Goal: Task Accomplishment & Management: Use online tool/utility

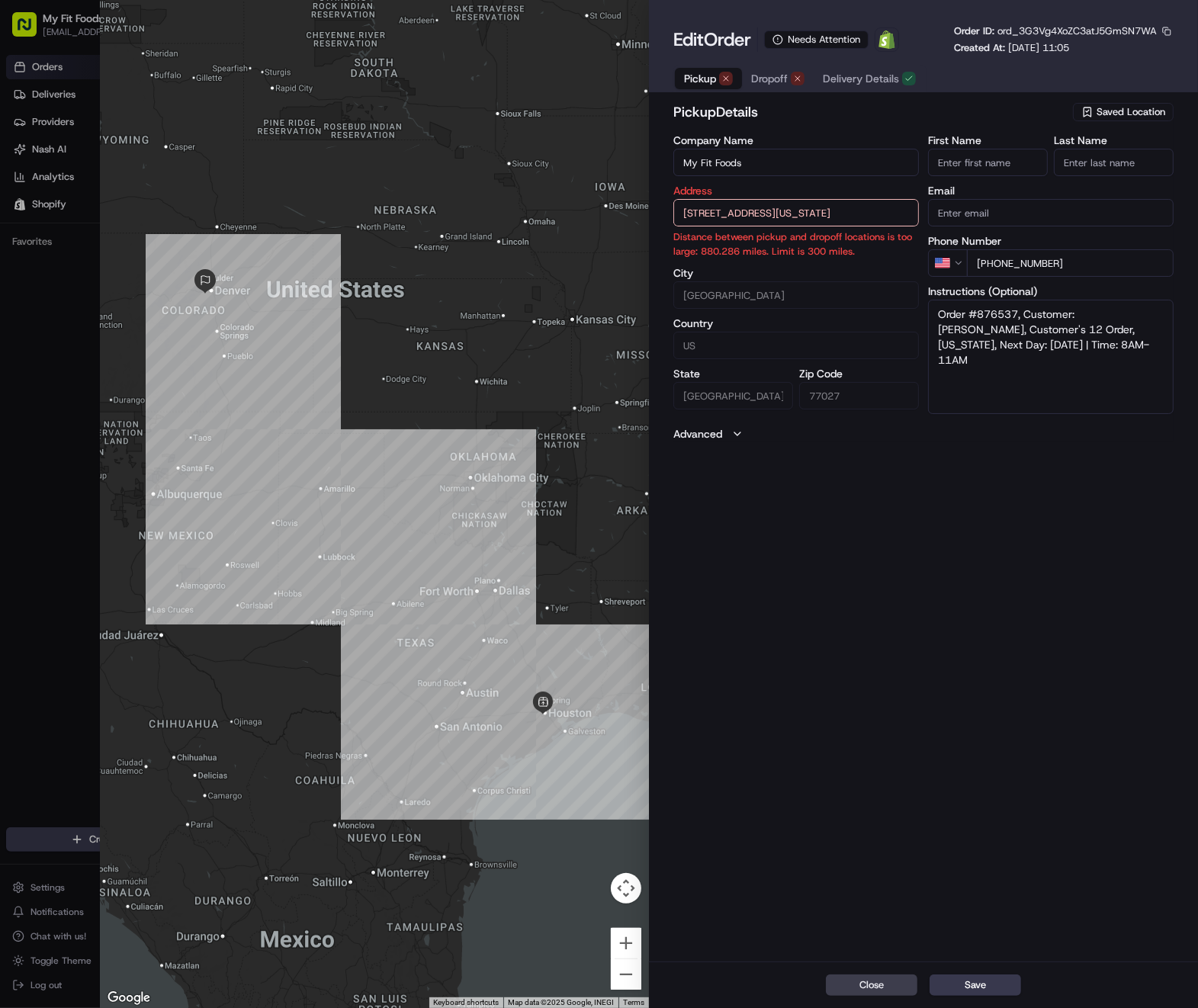
click at [1115, 106] on span "Saved Location" at bounding box center [1131, 112] width 69 height 14
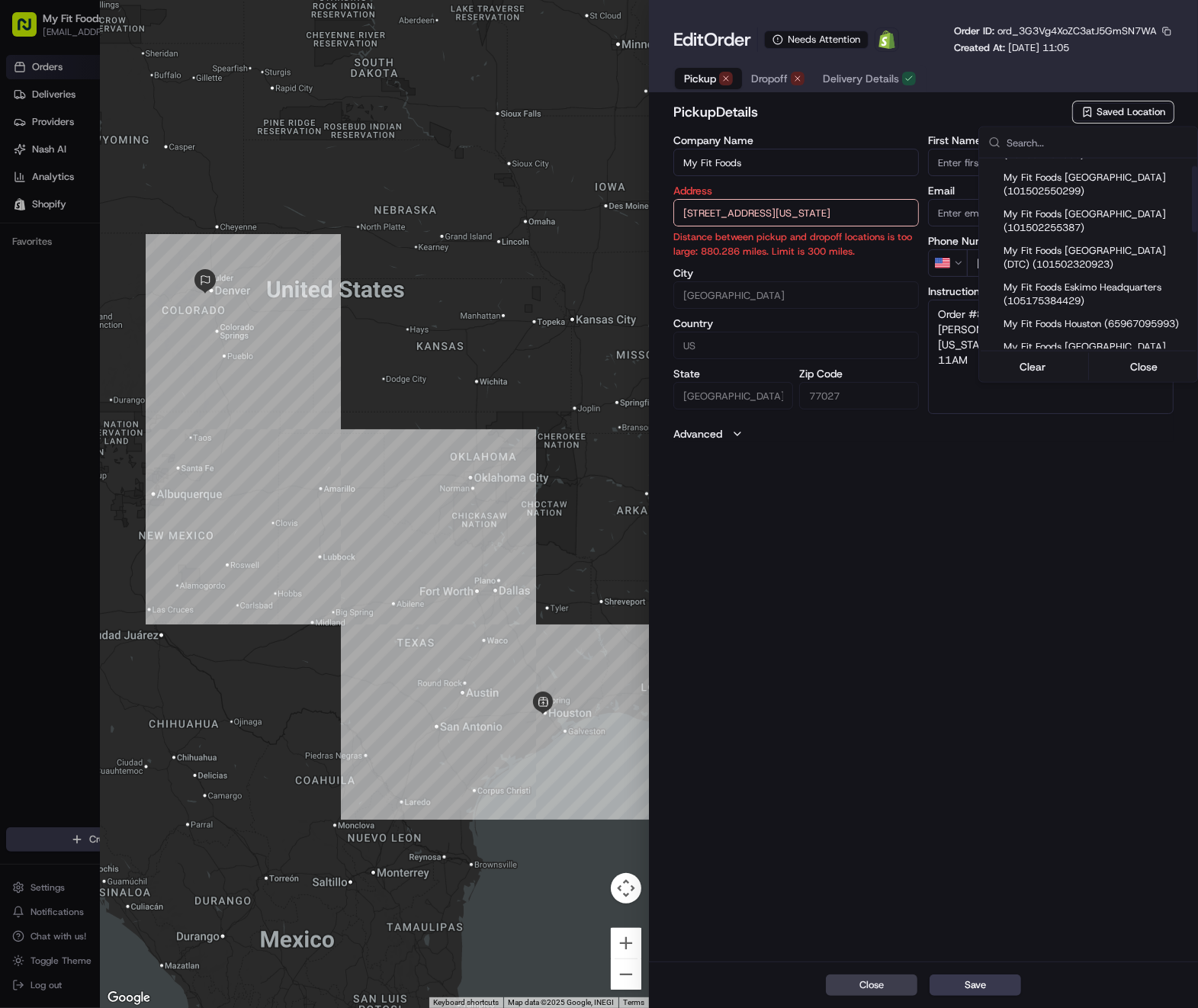
scroll to position [152, 0]
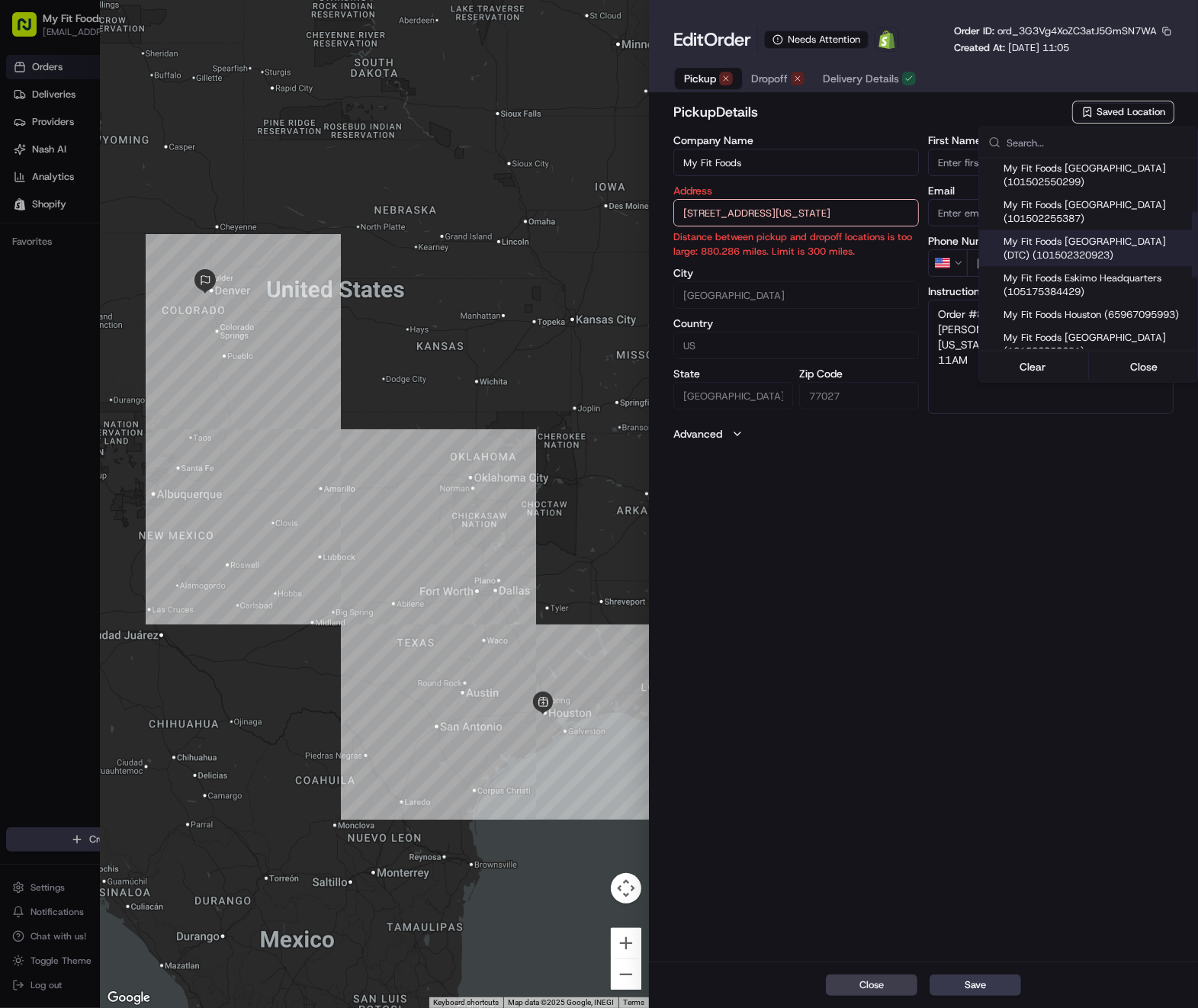
click at [1110, 253] on span "My Fit Foods [GEOGRAPHIC_DATA] (DTC) (101502320923)" at bounding box center [1098, 248] width 187 height 27
type input "My Fit Foods [GEOGRAPHIC_DATA] (DTC)"
type input "[STREET_ADDRESS]"
type input "[GEOGRAPHIC_DATA]"
type input "CO"
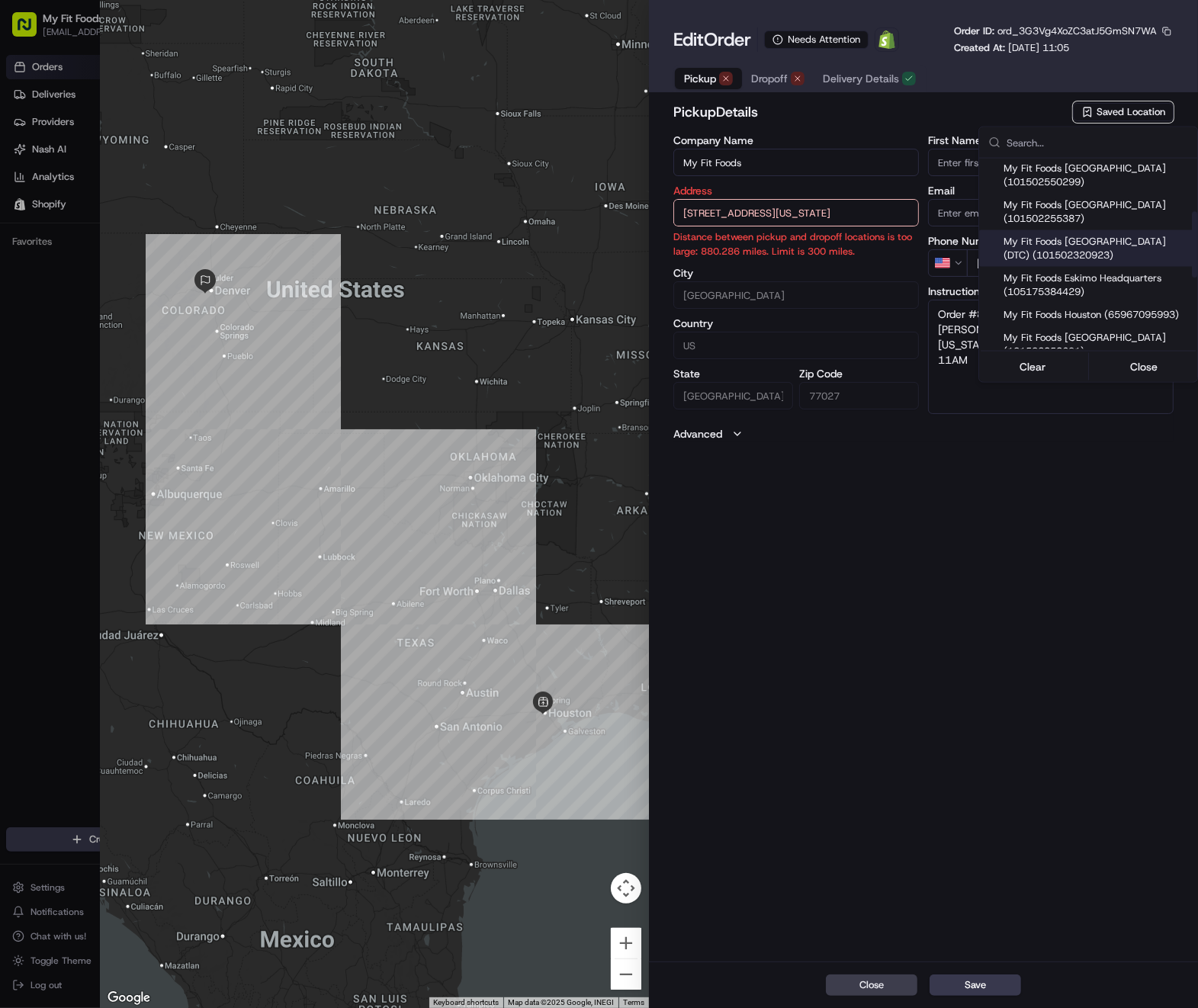
type input "80111"
type input "[PHONE_NUMBER]"
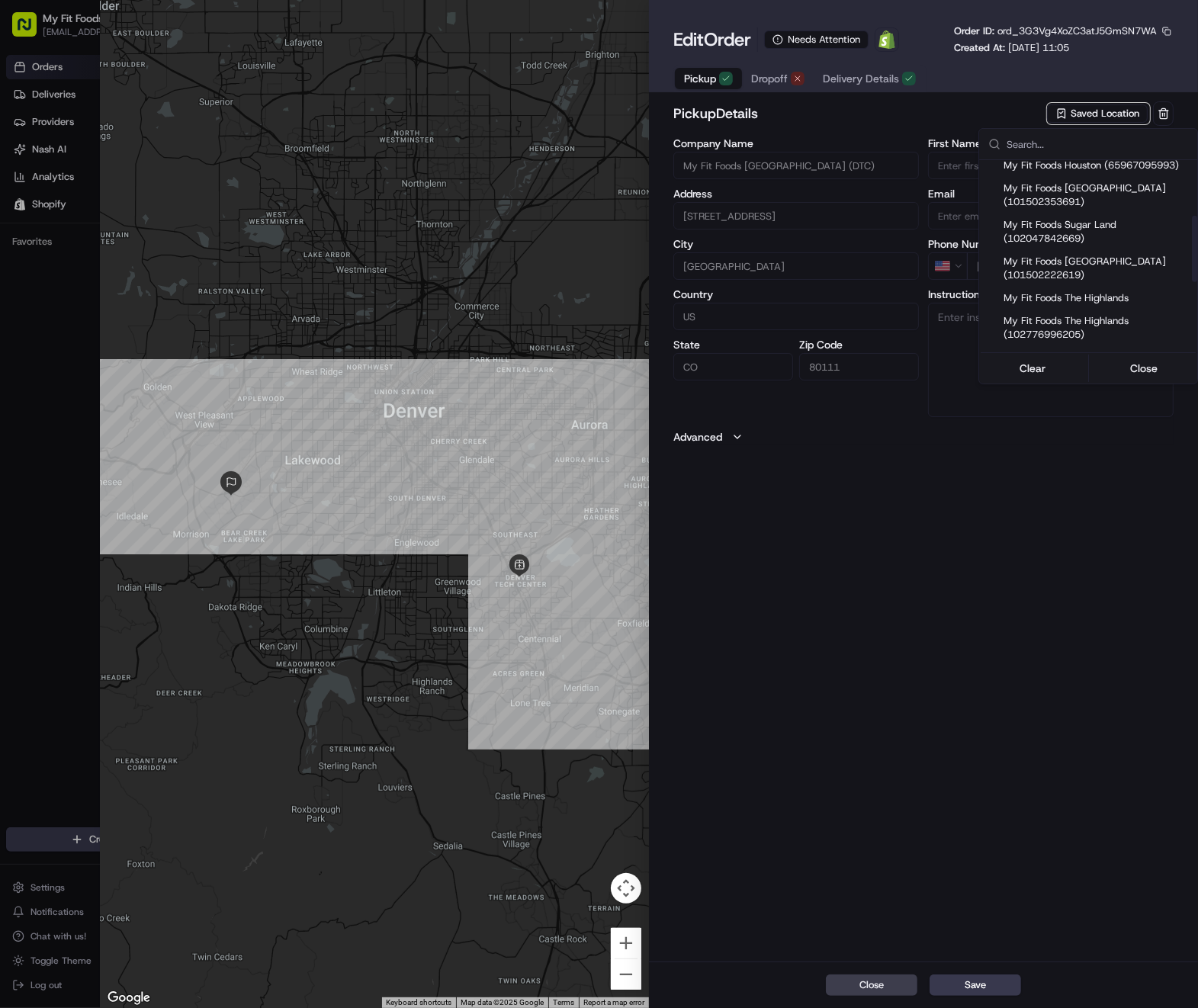
scroll to position [305, 0]
click at [1118, 322] on div "My Fit Foods The Highlands (102776996205)" at bounding box center [1088, 326] width 218 height 36
type input "My Fit Foods The Highlands"
type input "[STREET_ADDRESS][PERSON_NAME]"
type input "[GEOGRAPHIC_DATA]"
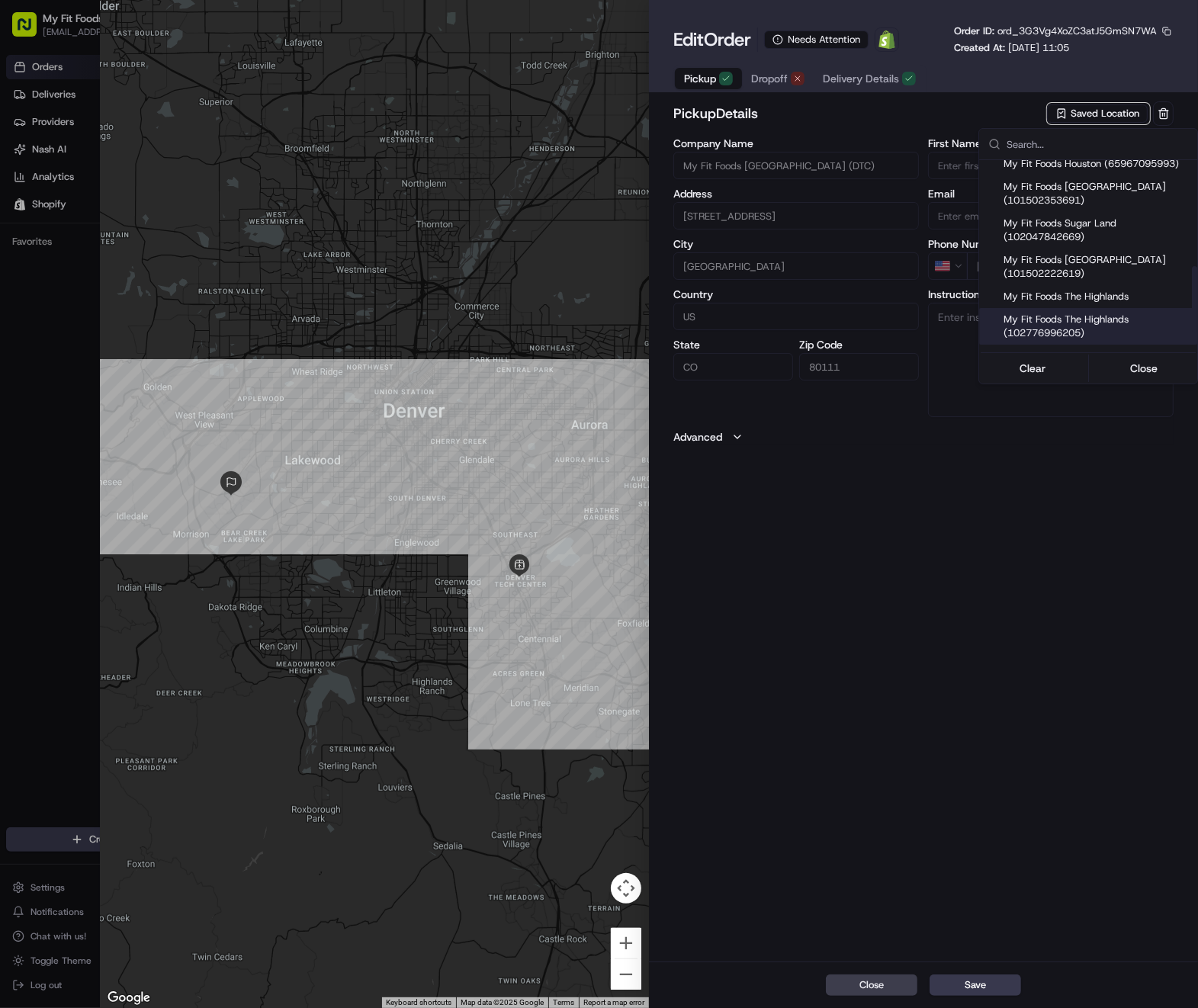
type input "80211"
type input "[PHONE_NUMBER]"
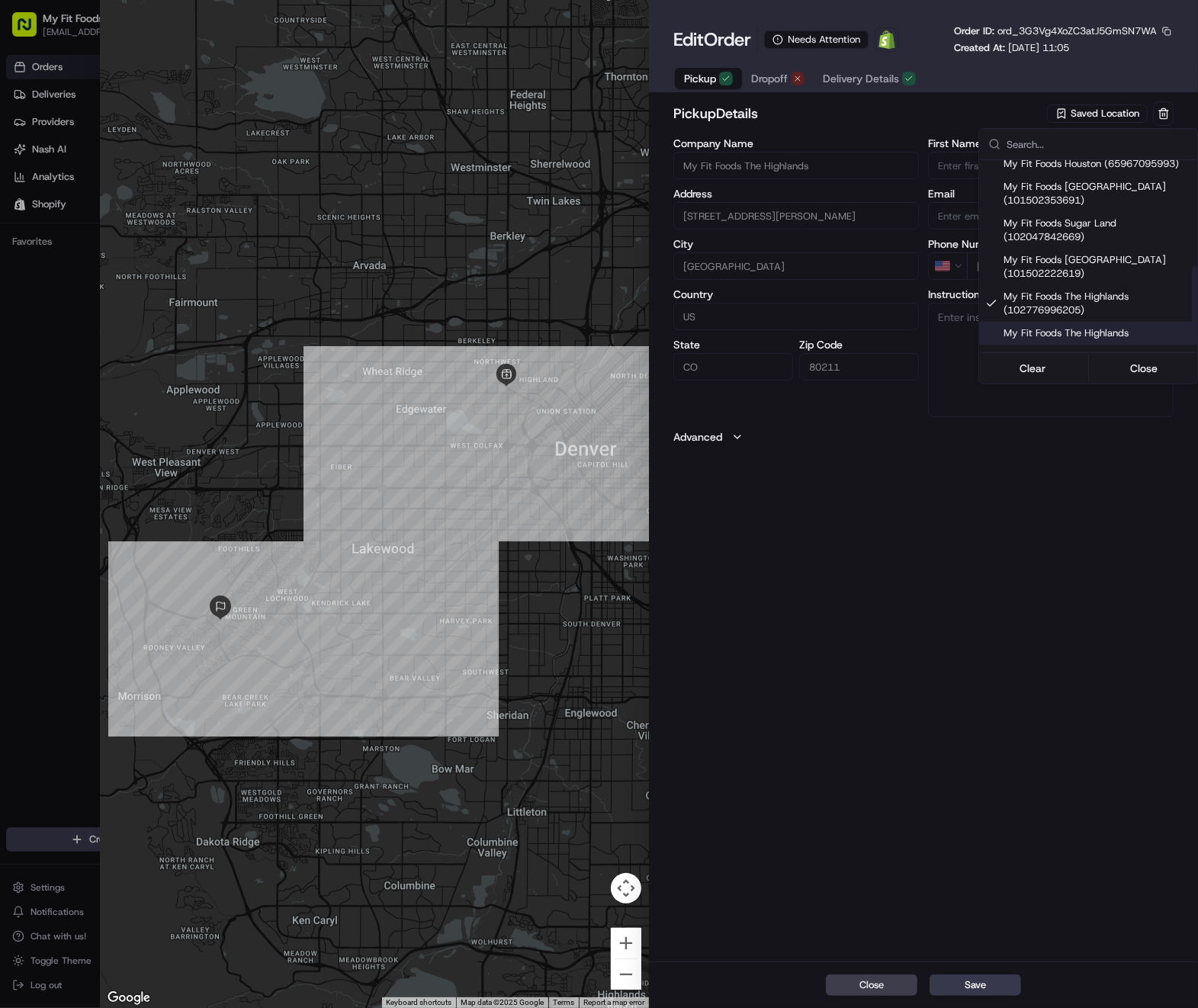
drag, startPoint x: 973, startPoint y: 604, endPoint x: 842, endPoint y: 180, distance: 443.8
click at [975, 593] on div at bounding box center [599, 504] width 1198 height 1008
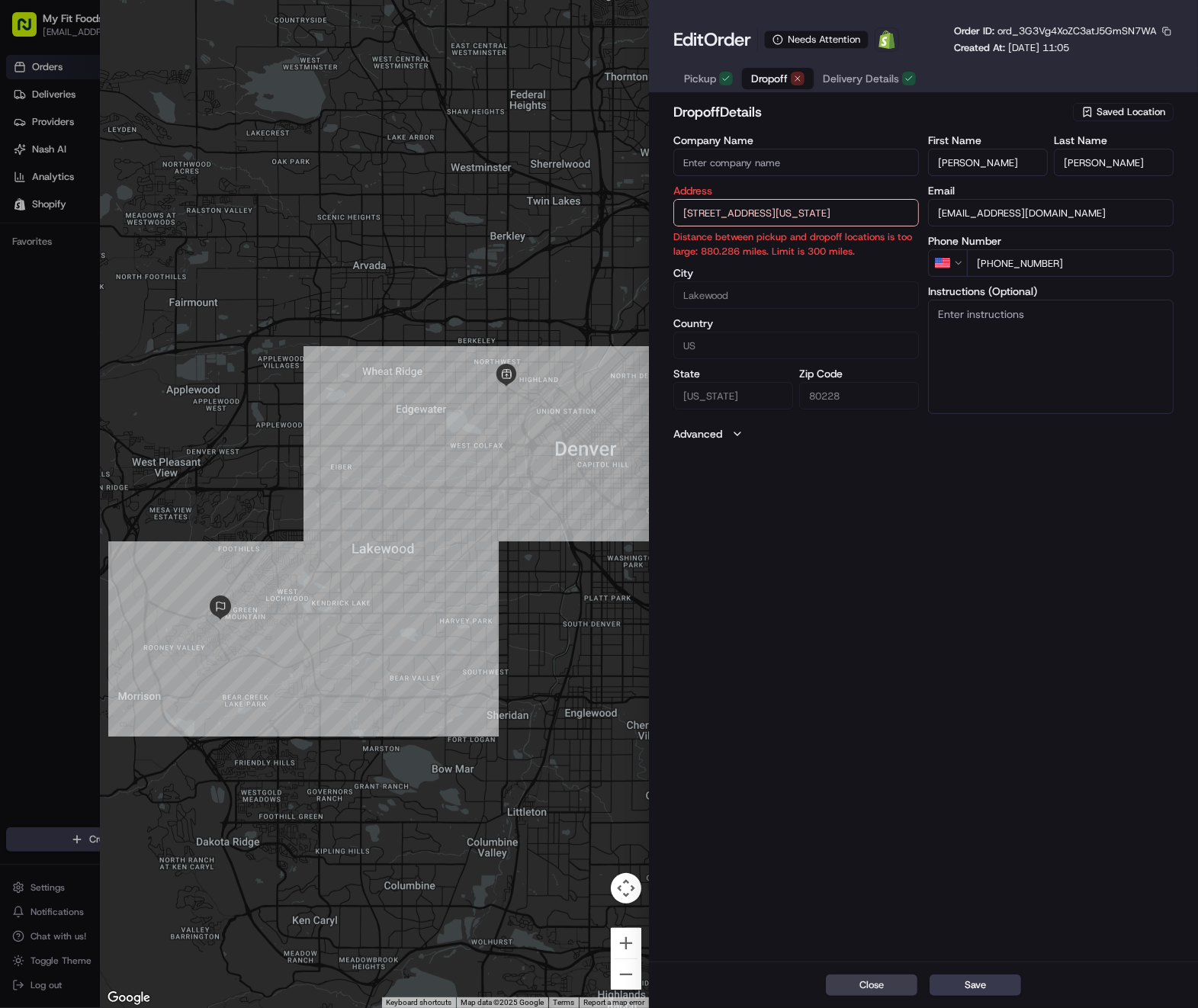
drag, startPoint x: 769, startPoint y: 78, endPoint x: 853, endPoint y: 200, distance: 148.1
click at [769, 78] on span "Dropoff" at bounding box center [770, 79] width 36 height 15
click at [863, 62] on div "Edit Order Needs Attention Open Order in Shopify Order ID: ord_3G3Vg4XoZC3atJ5G…" at bounding box center [924, 58] width 500 height 68
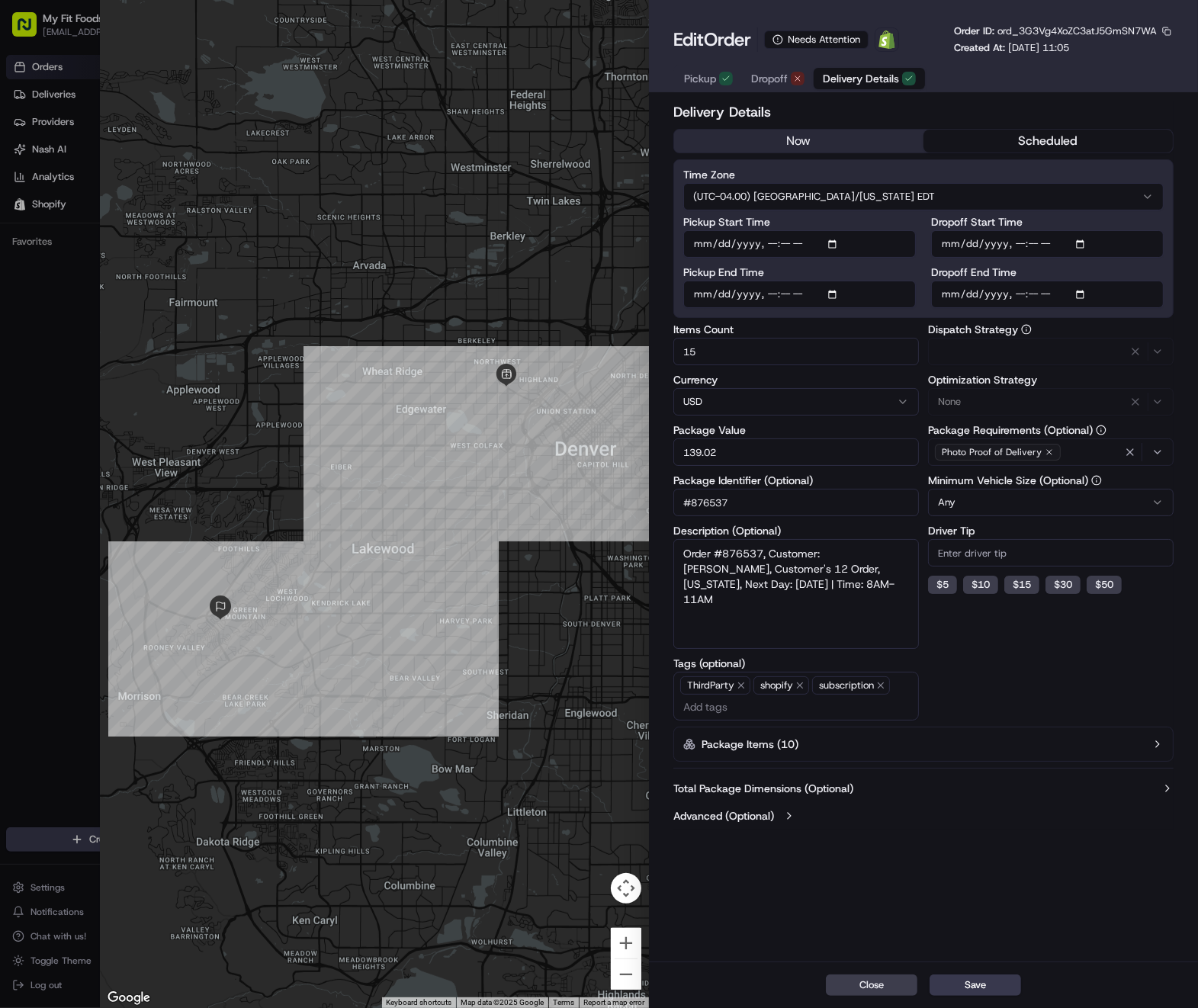
click at [863, 74] on span "Delivery Details" at bounding box center [861, 79] width 76 height 15
click at [980, 837] on div "Delivery Details now scheduled Time Zone (UTC-04.00) [GEOGRAPHIC_DATA]/[US_STAT…" at bounding box center [923, 530] width 549 height 863
click at [1085, 32] on span "ord_3G3Vg4XoZC3atJ5GmSN7WA" at bounding box center [1077, 31] width 159 height 13
copy span "ord_3G3Vg4XoZC3atJ5GmSN7WA"
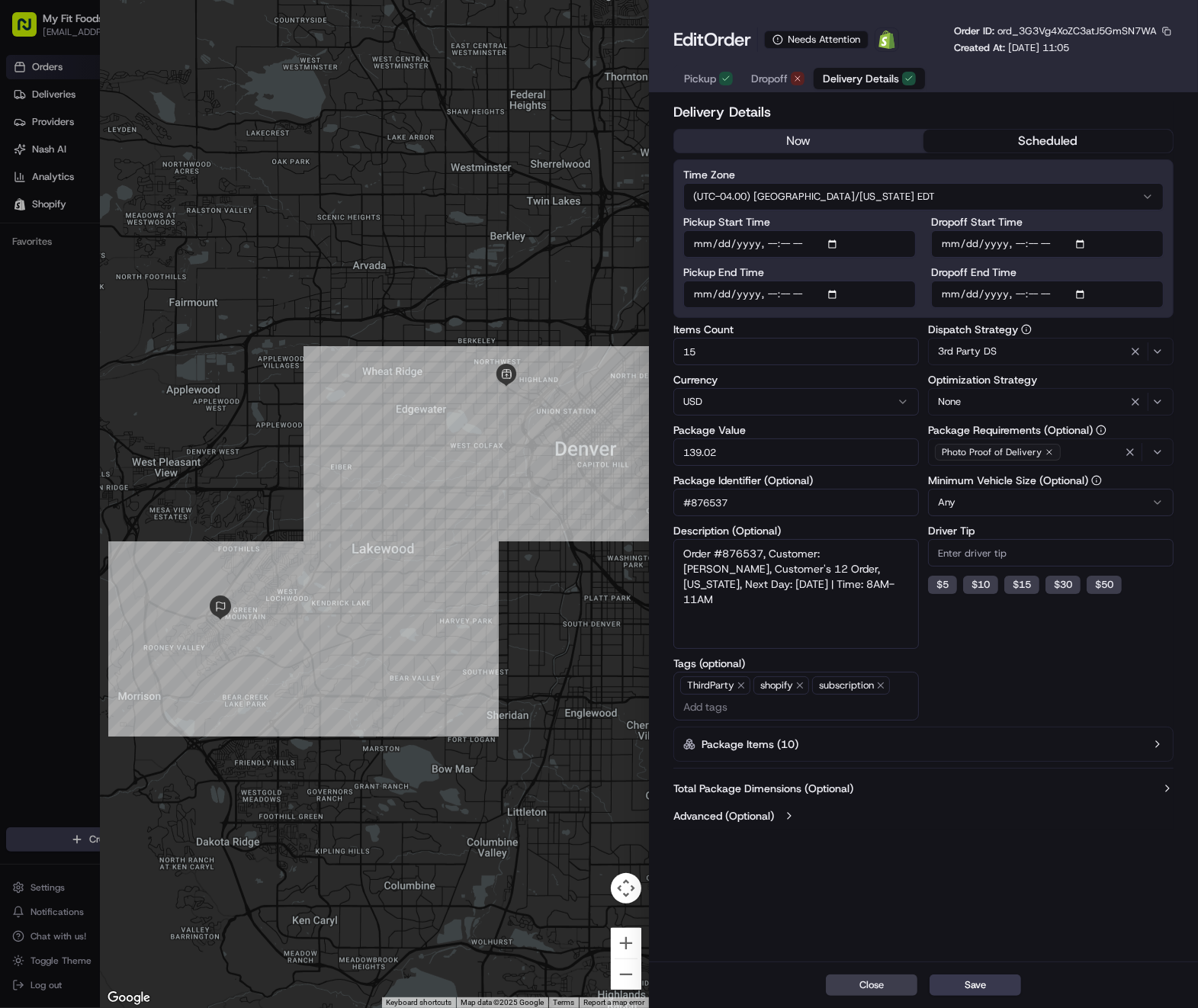
click at [971, 972] on div "Close Save" at bounding box center [923, 985] width 549 height 46
click at [981, 983] on button "Save" at bounding box center [975, 986] width 91 height 22
type input "1"
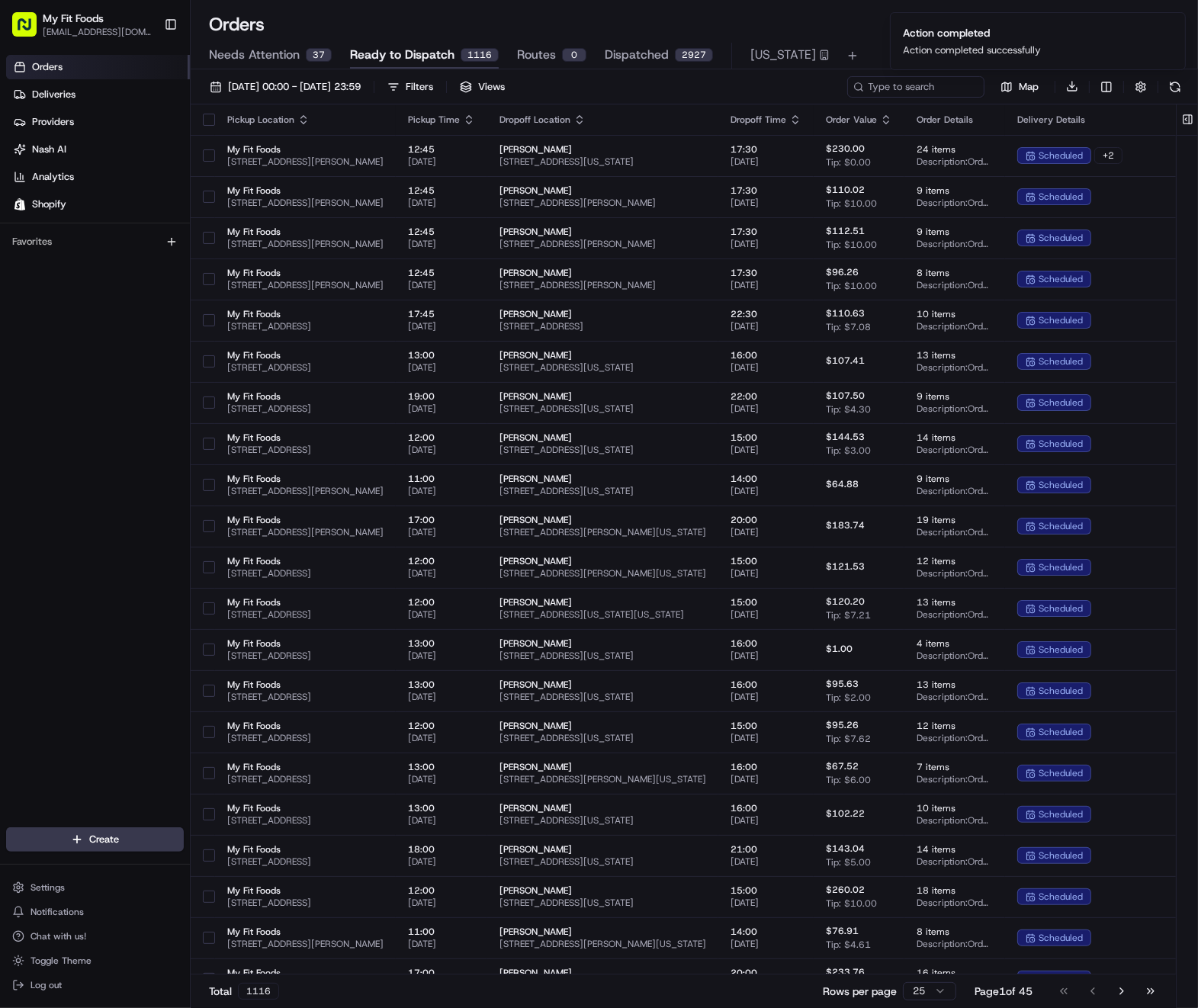
click at [254, 46] on span "Needs Attention" at bounding box center [254, 55] width 91 height 18
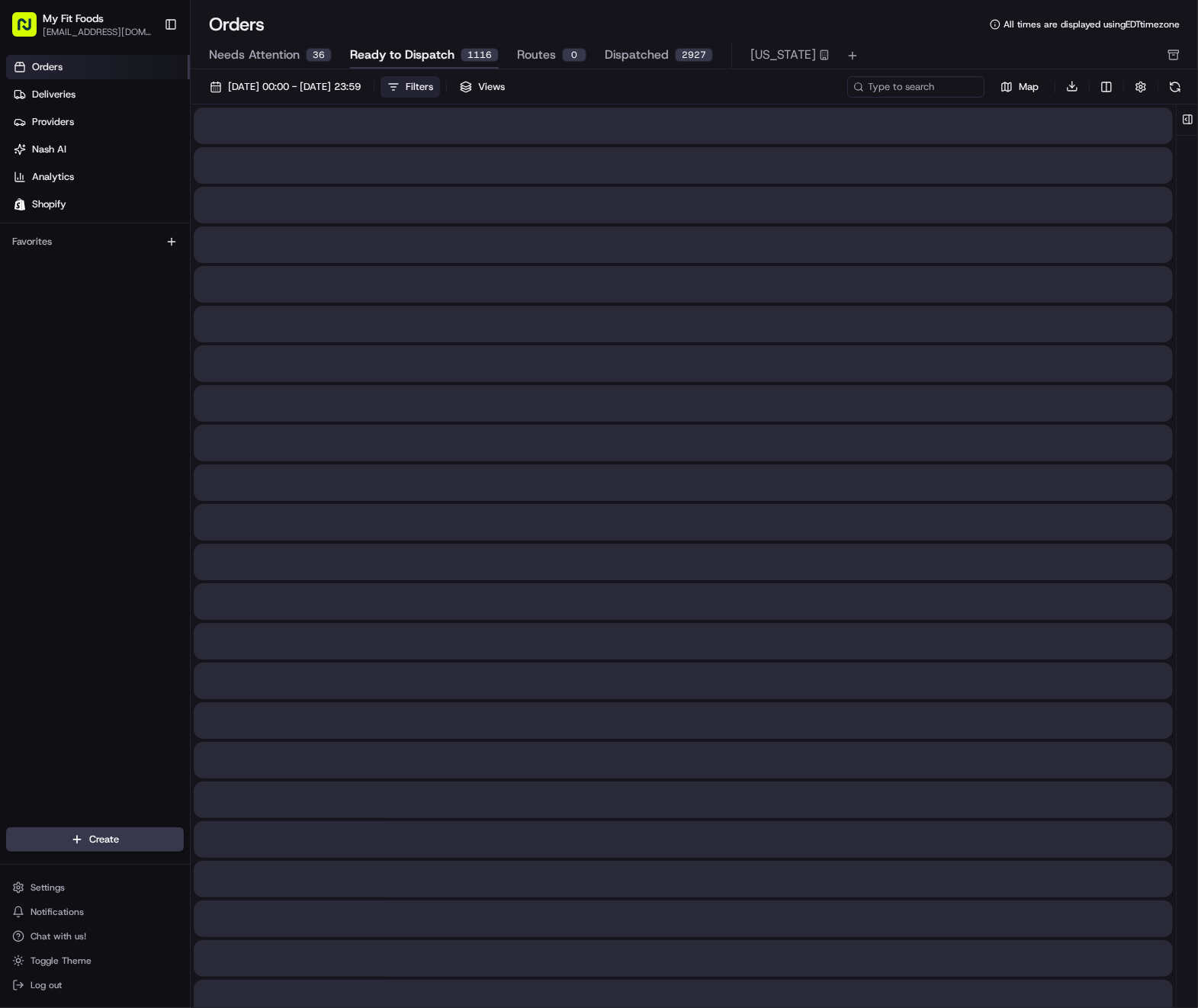
drag, startPoint x: 370, startPoint y: 48, endPoint x: 485, endPoint y: 91, distance: 122.8
click at [374, 46] on span "Ready to Dispatch" at bounding box center [403, 55] width 104 height 18
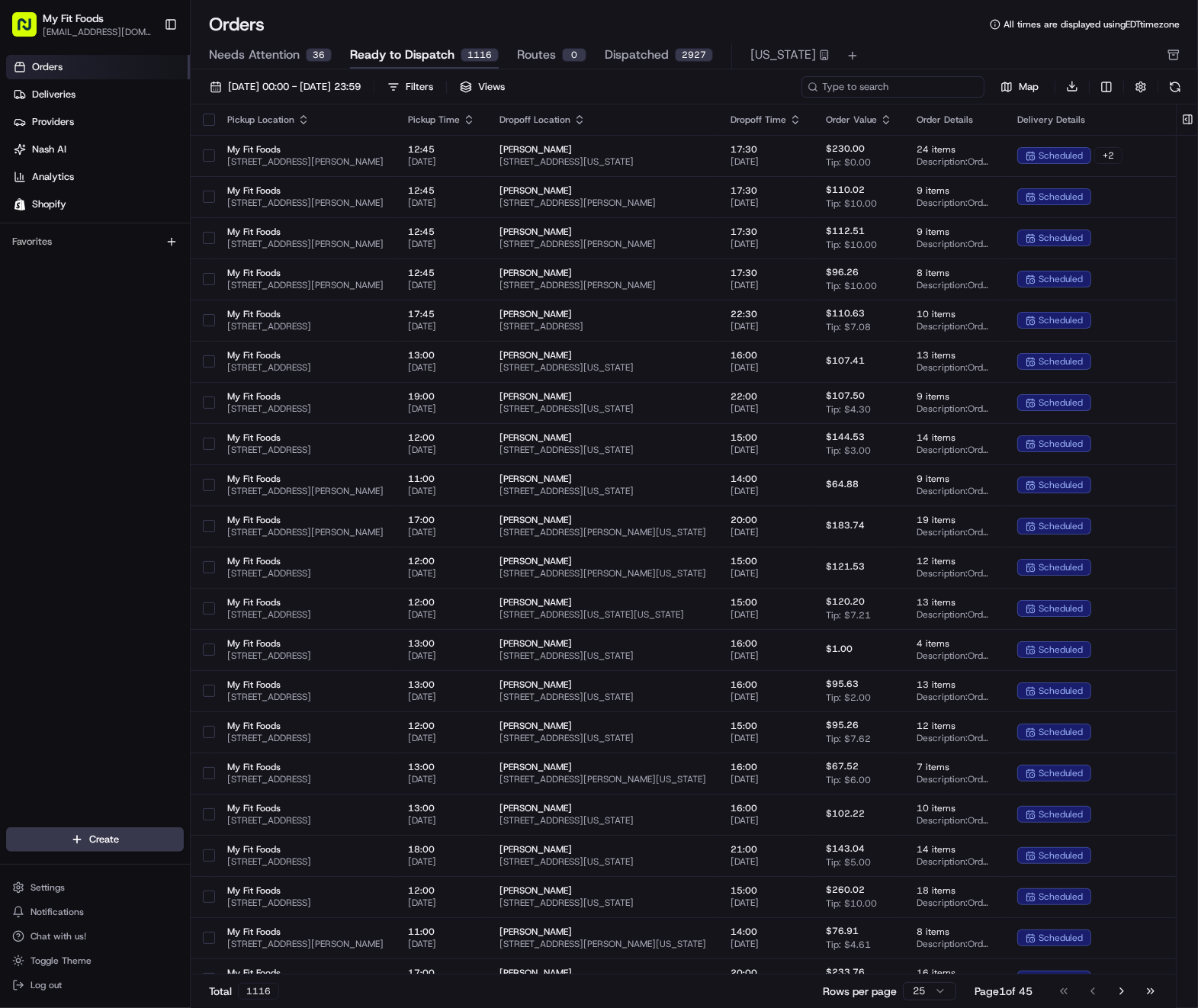
click at [915, 78] on input at bounding box center [893, 87] width 183 height 22
paste input "ord_3G3Vg4XoZC3atJ5GmSN7WA"
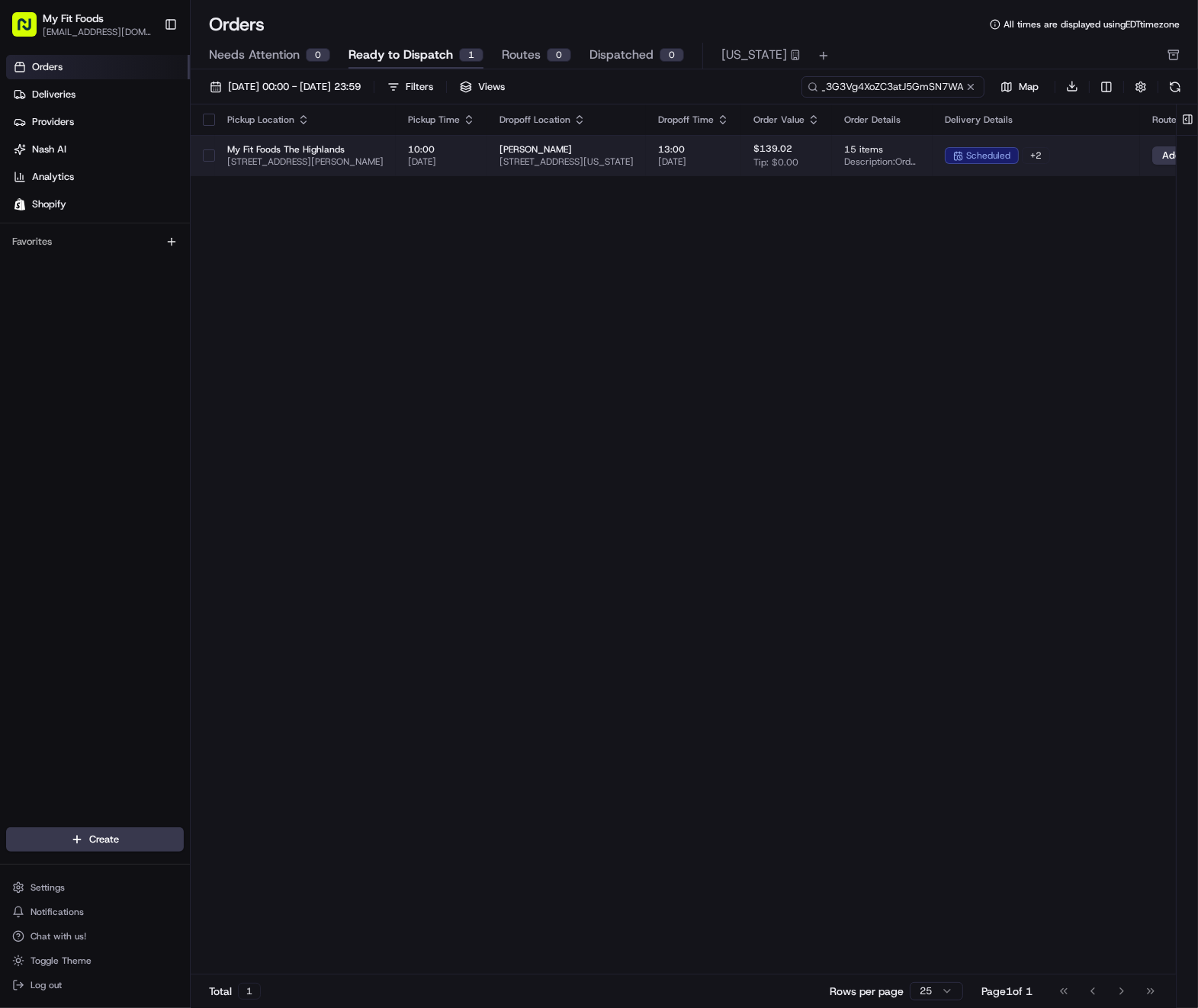
type input "ord_3G3Vg4XoZC3atJ5GmSN7WA"
click at [210, 151] on button "button" at bounding box center [209, 155] width 12 height 12
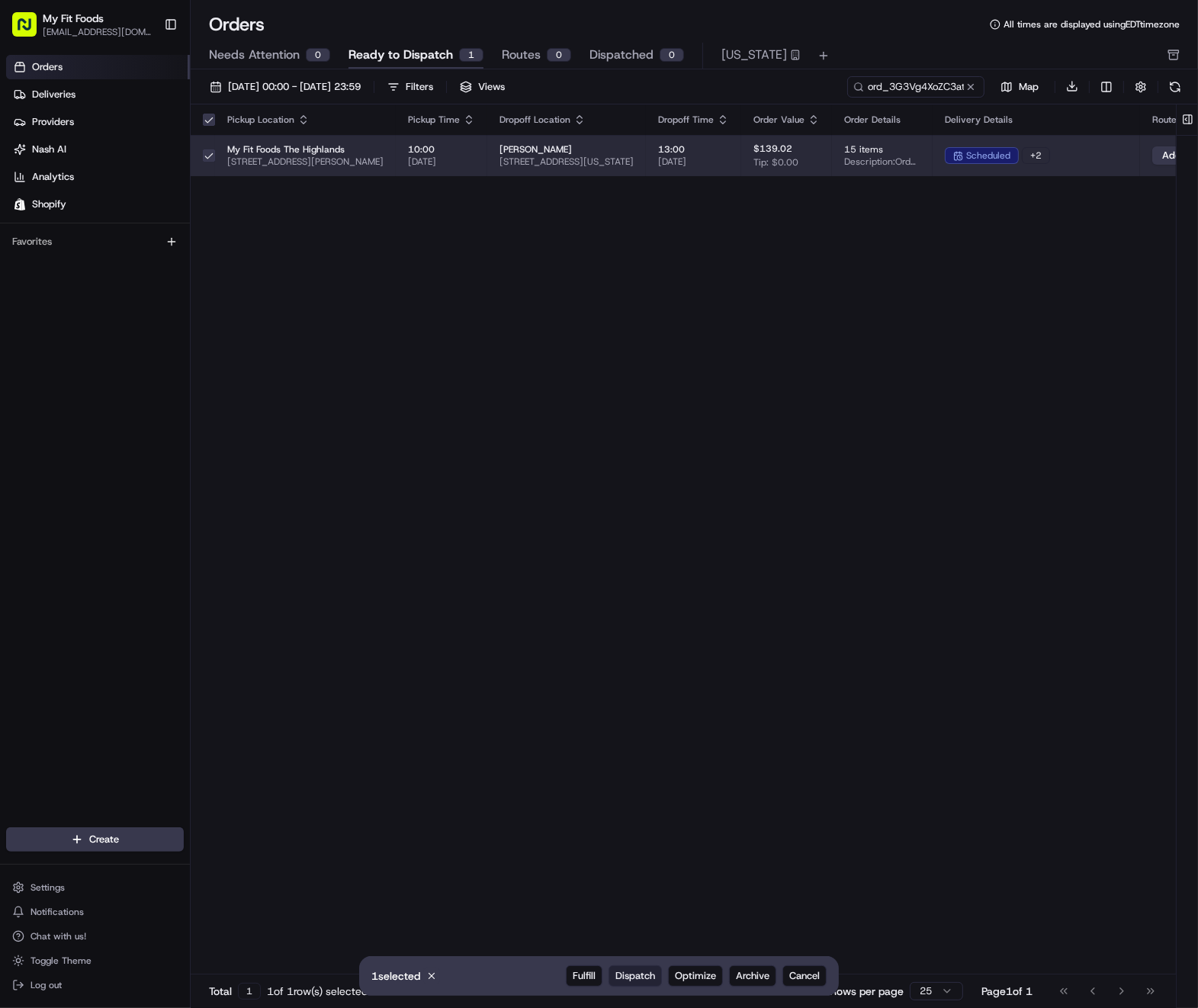
click at [639, 974] on span "Dispatch" at bounding box center [635, 976] width 40 height 14
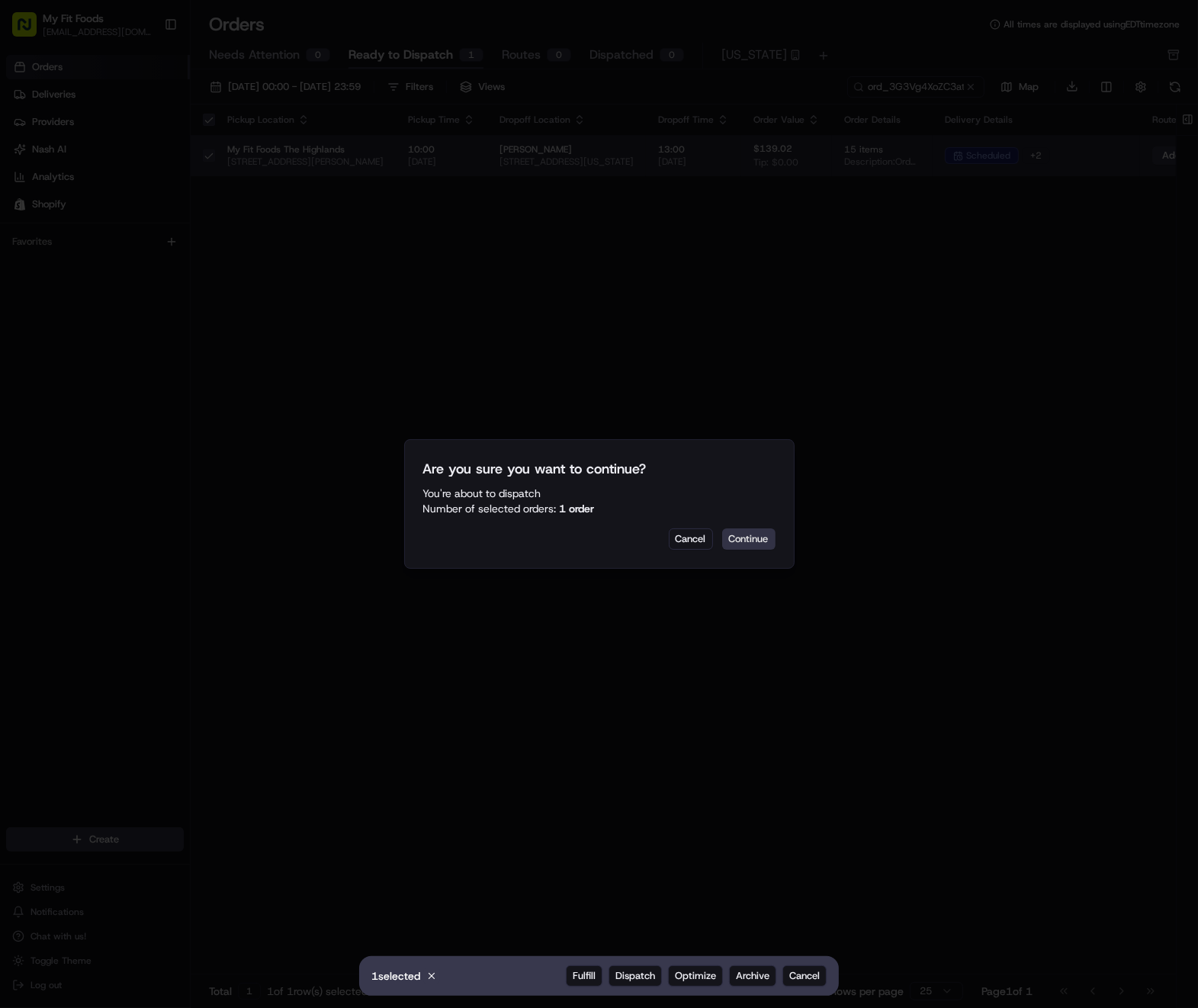
click at [764, 537] on button "Continue" at bounding box center [749, 539] width 53 height 22
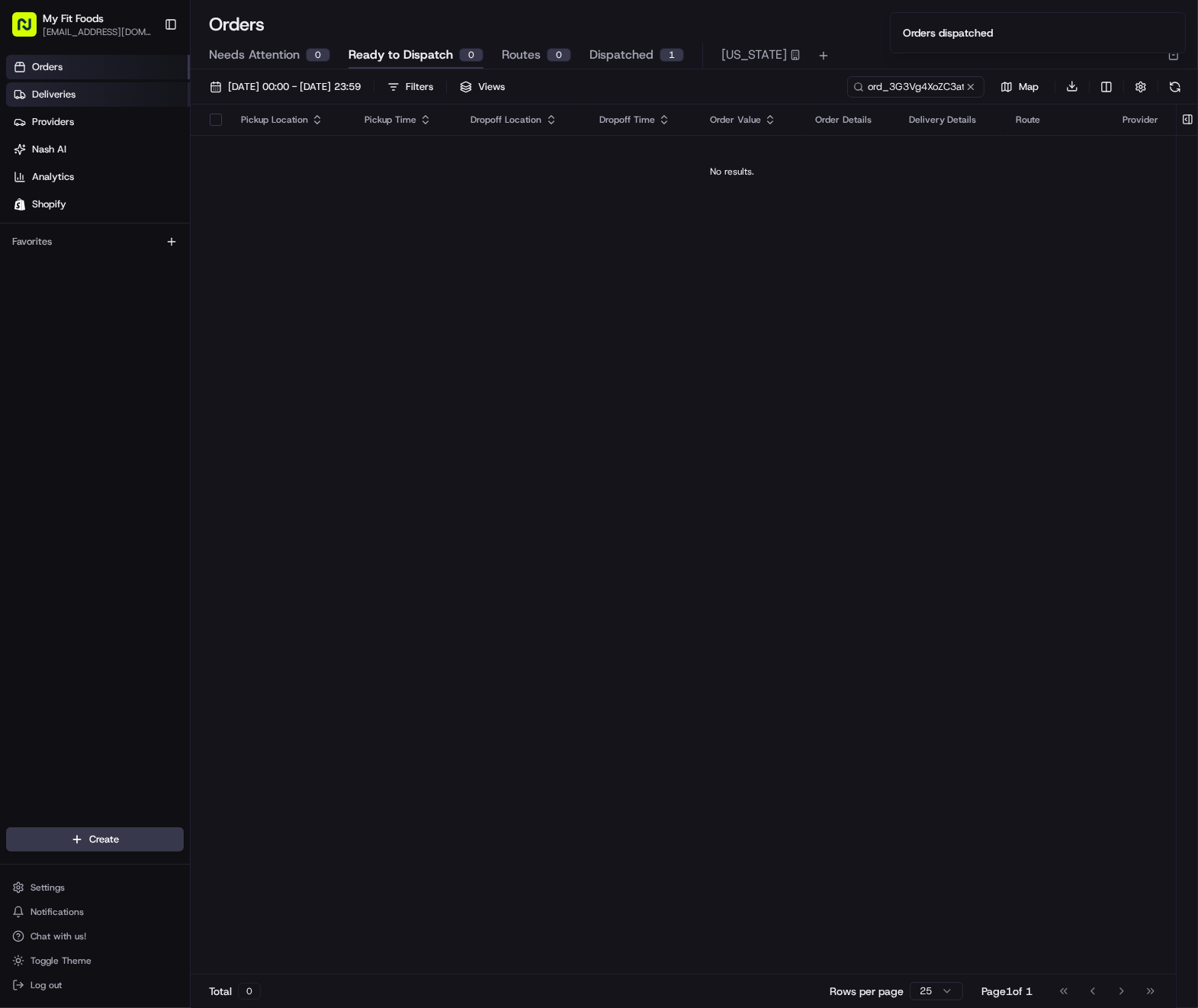
click at [64, 99] on span "Deliveries" at bounding box center [54, 94] width 43 height 14
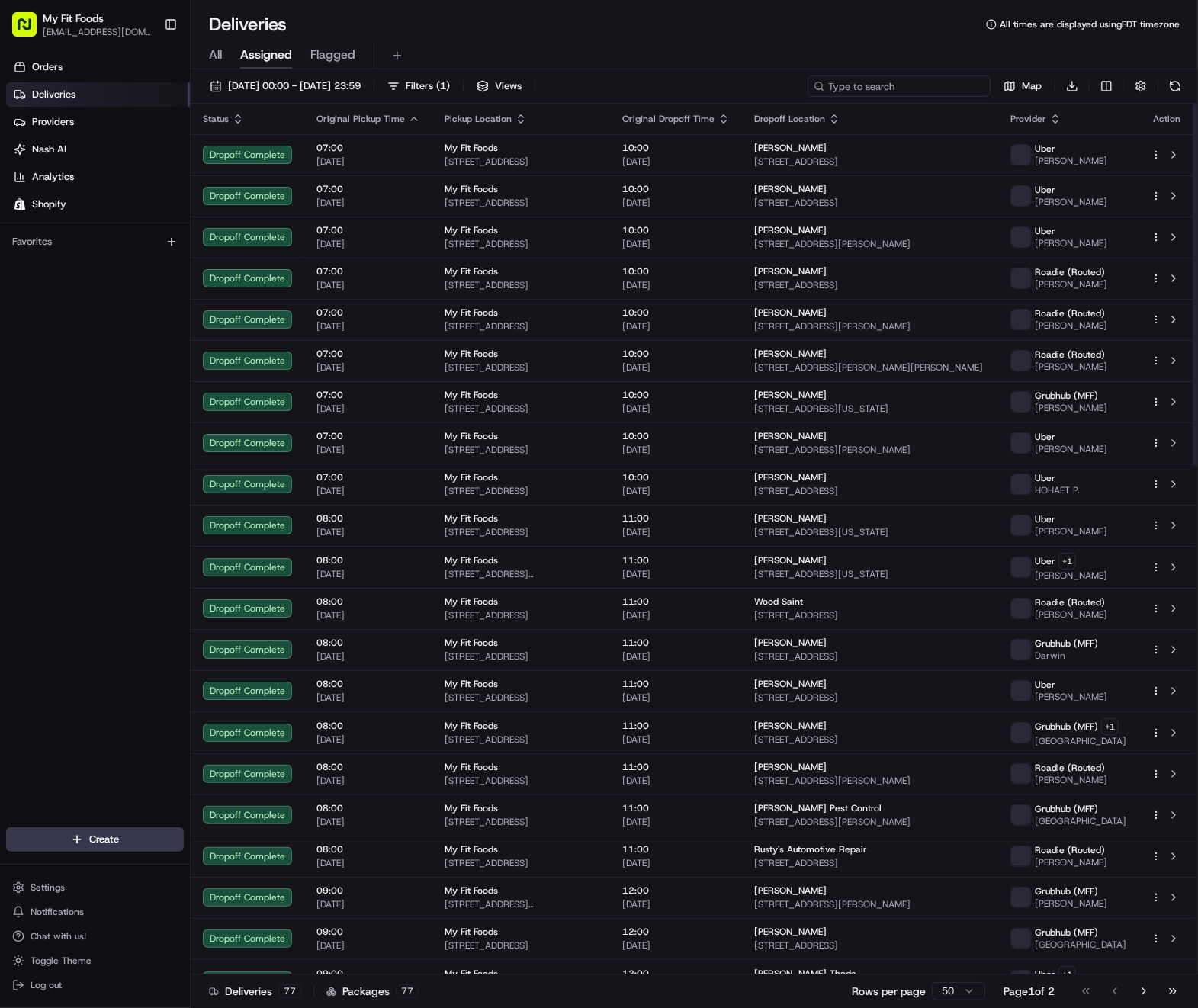
click at [906, 88] on input at bounding box center [899, 86] width 183 height 22
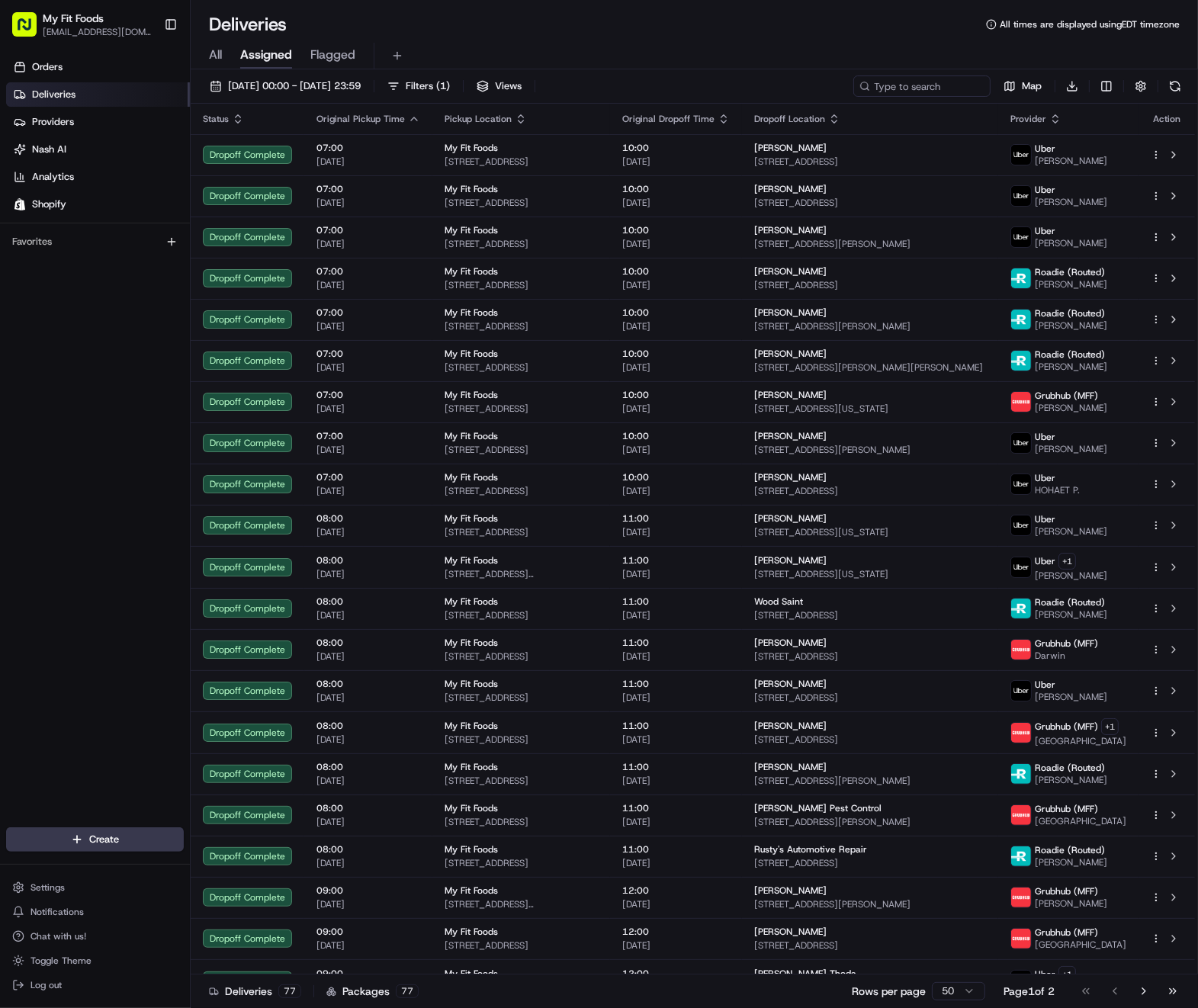
click at [218, 82] on button "[DATE] 00:00 - [DATE] 23:59" at bounding box center [285, 86] width 165 height 22
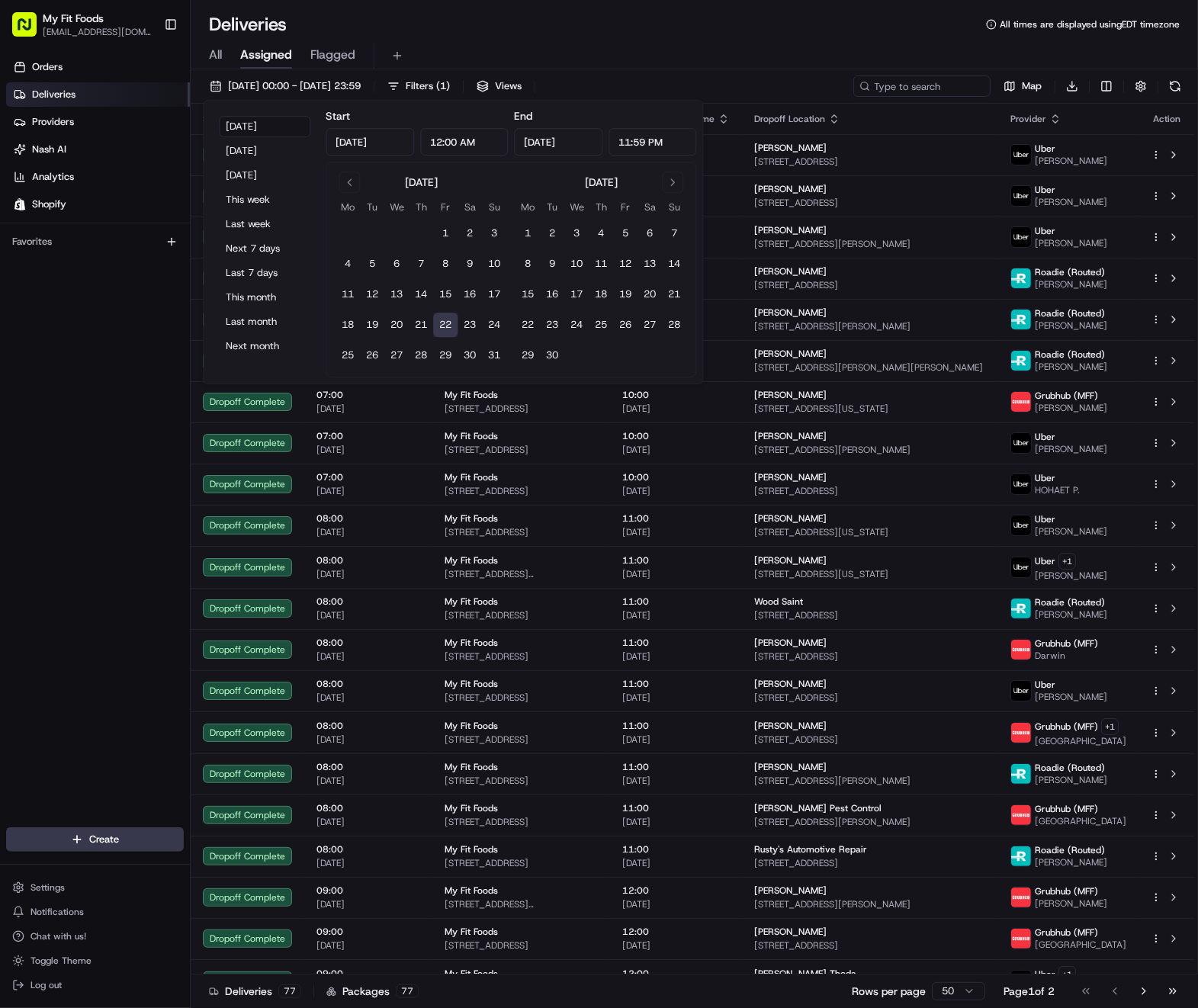
click at [216, 62] on span "All" at bounding box center [215, 55] width 13 height 18
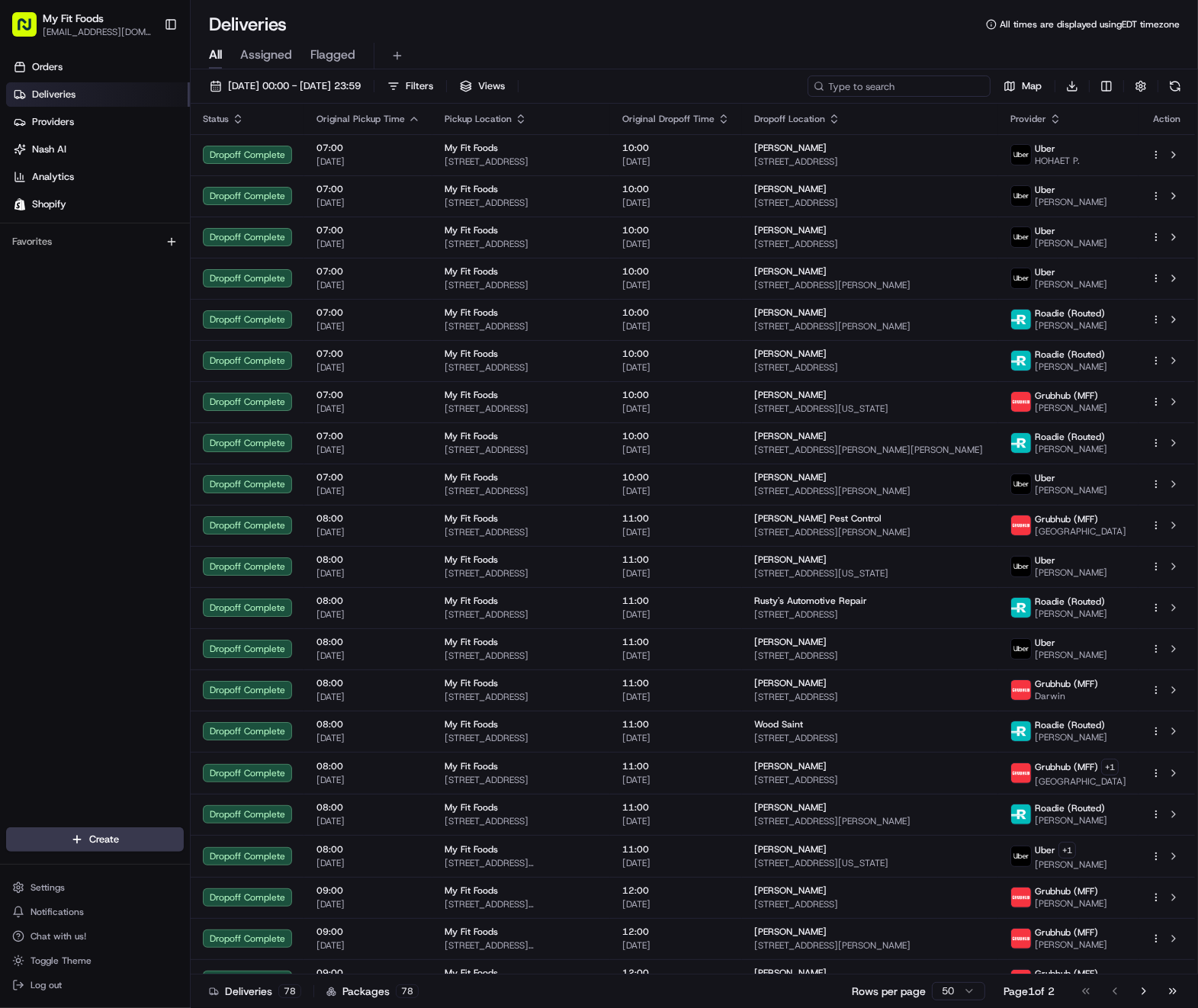
click at [925, 85] on input at bounding box center [899, 86] width 183 height 22
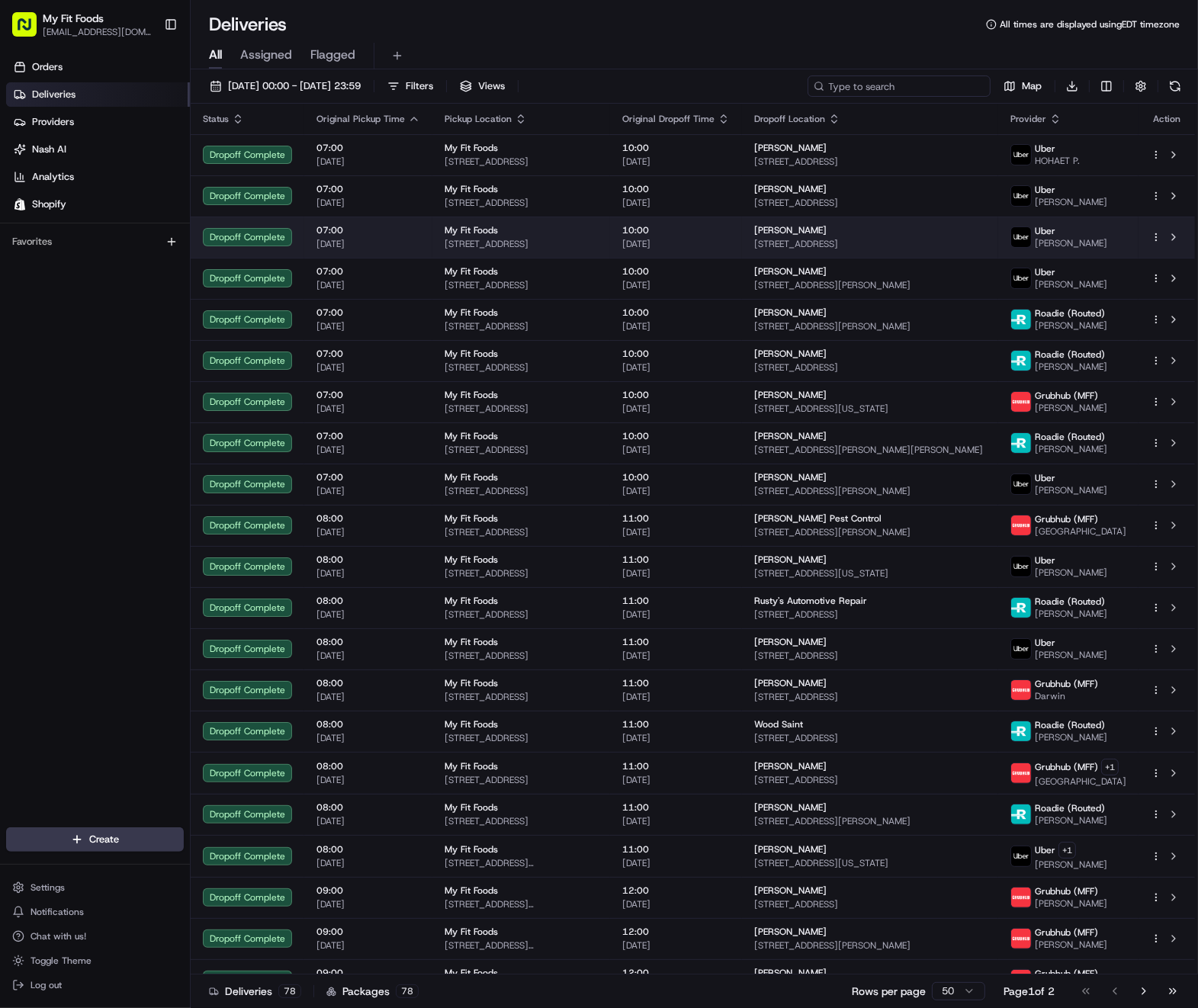
paste input "ord_3G3Vg4XoZC3atJ5GmSN7WA"
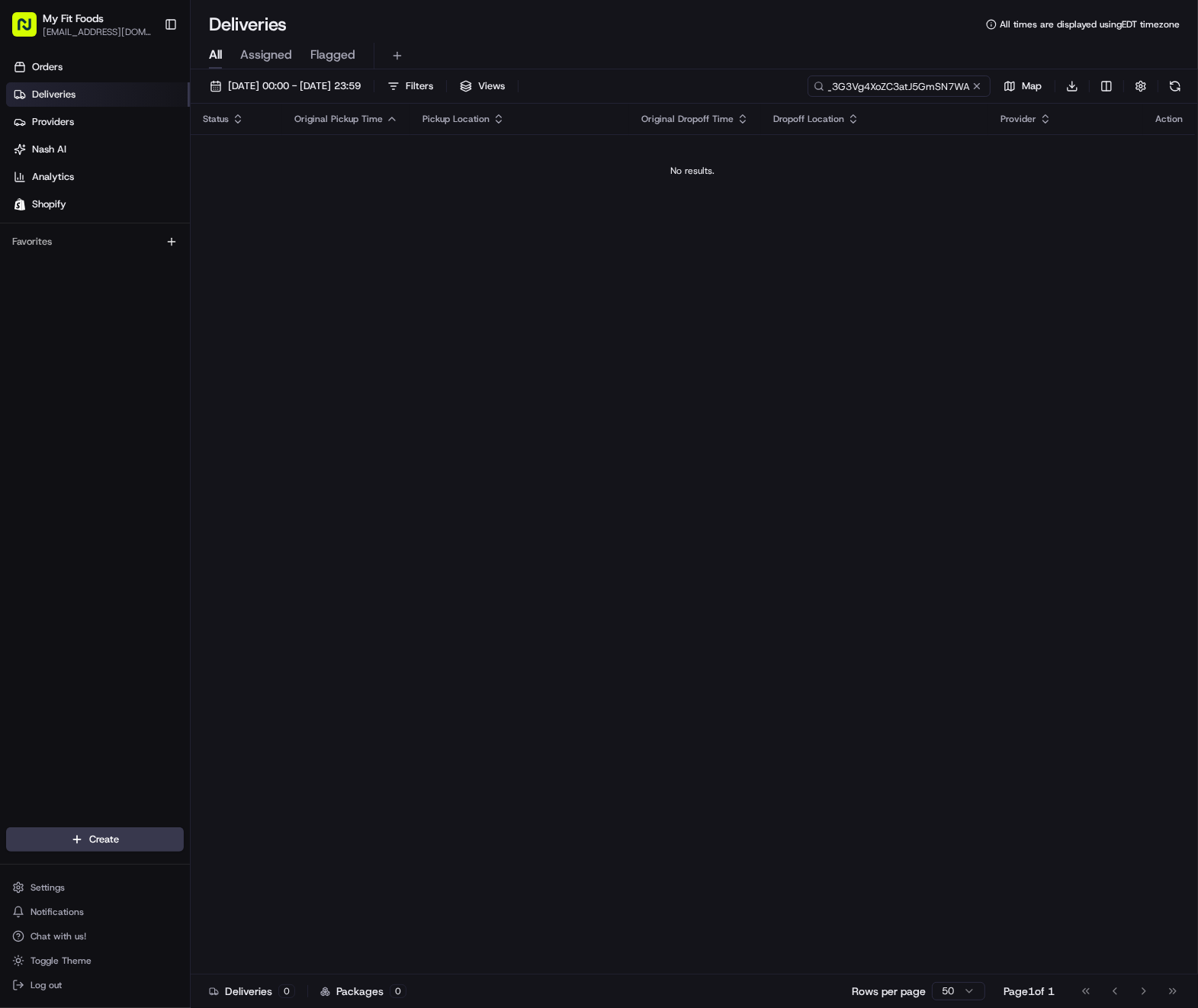
type input "ord_3G3Vg4XoZC3atJ5GmSN7WA"
click at [213, 55] on span "All" at bounding box center [215, 55] width 13 height 18
drag, startPoint x: 265, startPoint y: 80, endPoint x: 291, endPoint y: 97, distance: 31.1
click at [266, 80] on span "[DATE] 00:00 - [DATE] 23:59" at bounding box center [294, 86] width 133 height 14
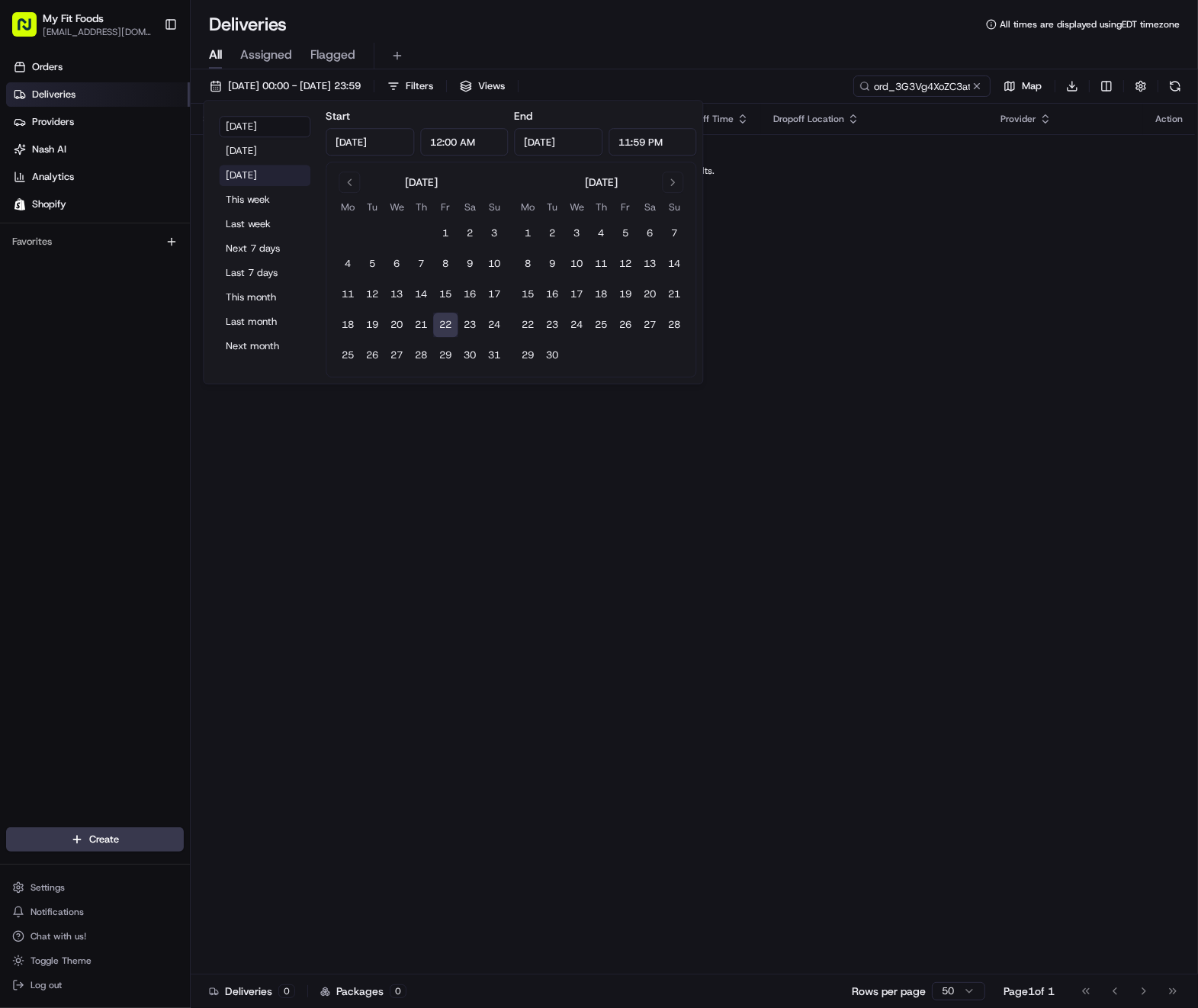
drag, startPoint x: 265, startPoint y: 150, endPoint x: 259, endPoint y: 181, distance: 31.6
click at [259, 181] on div "[DATE] [DATE] [DATE] This week Last week Next 7 days Last 7 days This month Las…" at bounding box center [264, 242] width 110 height 271
click at [262, 178] on button "[DATE]" at bounding box center [264, 176] width 91 height 22
type input "[DATE]"
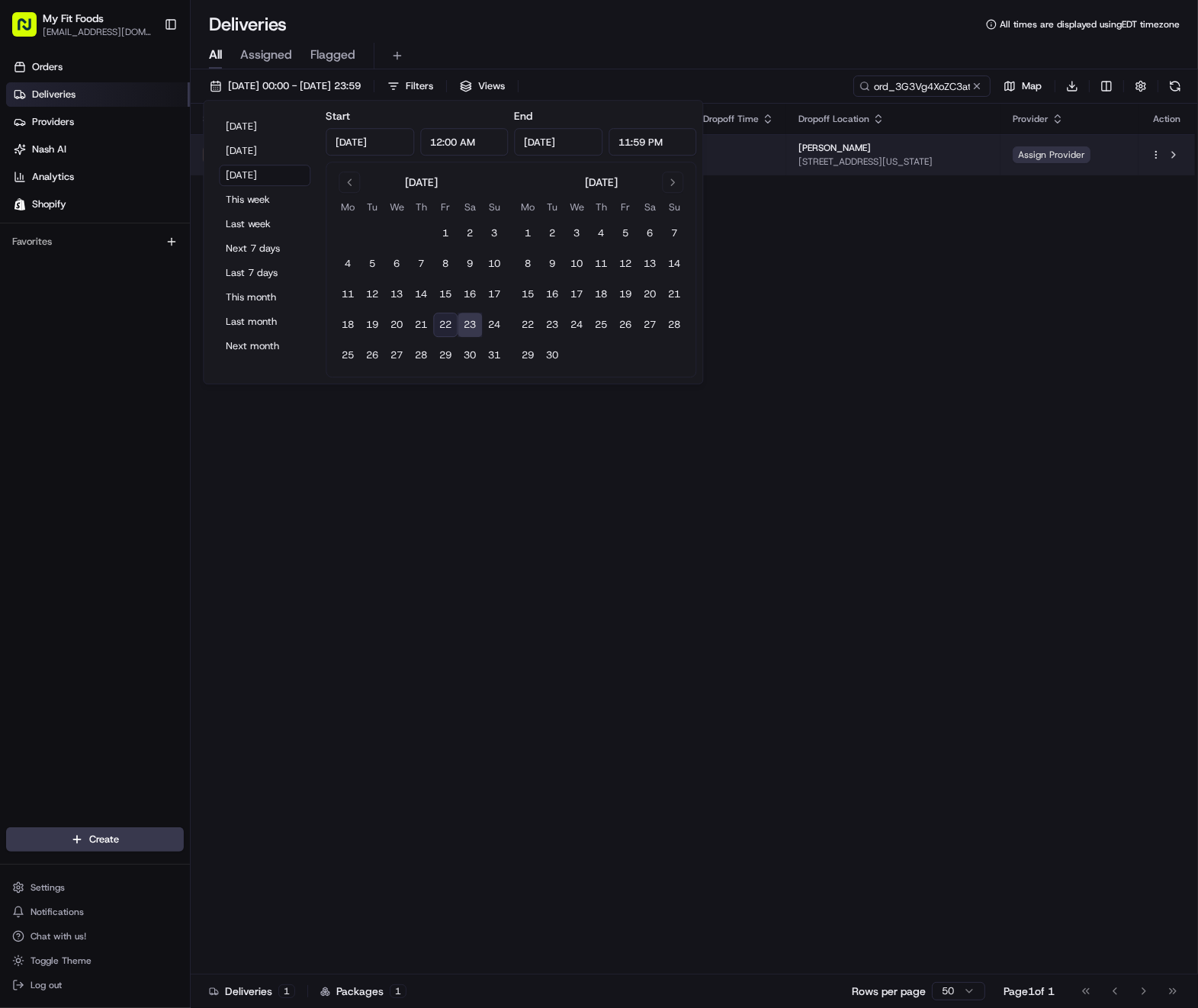
click at [1055, 159] on span "Assign Provider" at bounding box center [1052, 155] width 78 height 17
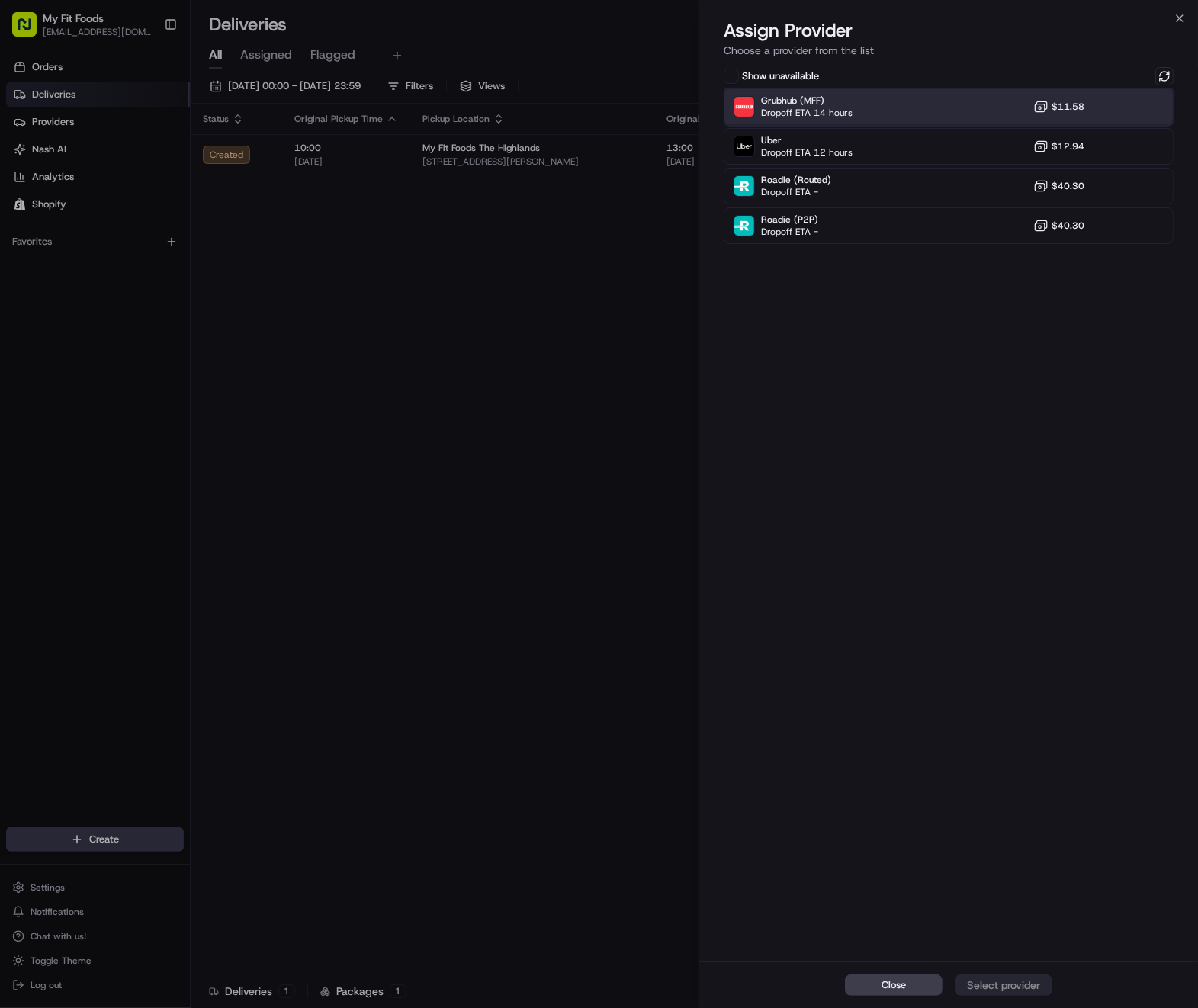
click at [889, 113] on div "Grubhub (MFF) Dropoff ETA 14 hours $11.58" at bounding box center [949, 107] width 450 height 36
click at [986, 979] on div "Assign Provider" at bounding box center [1003, 985] width 75 height 15
